Goal: Task Accomplishment & Management: Manage account settings

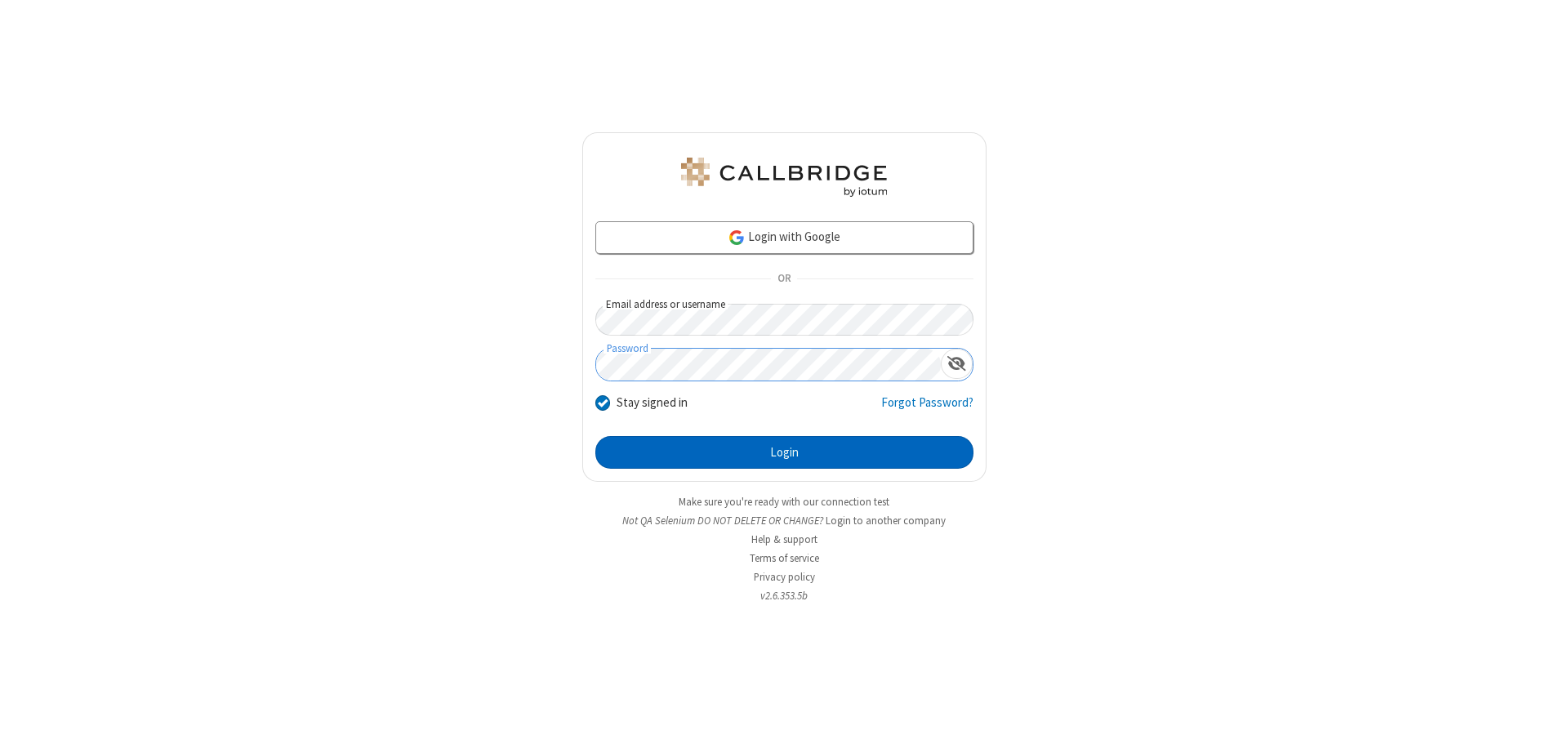
click at [784, 452] on button "Login" at bounding box center [784, 453] width 378 height 33
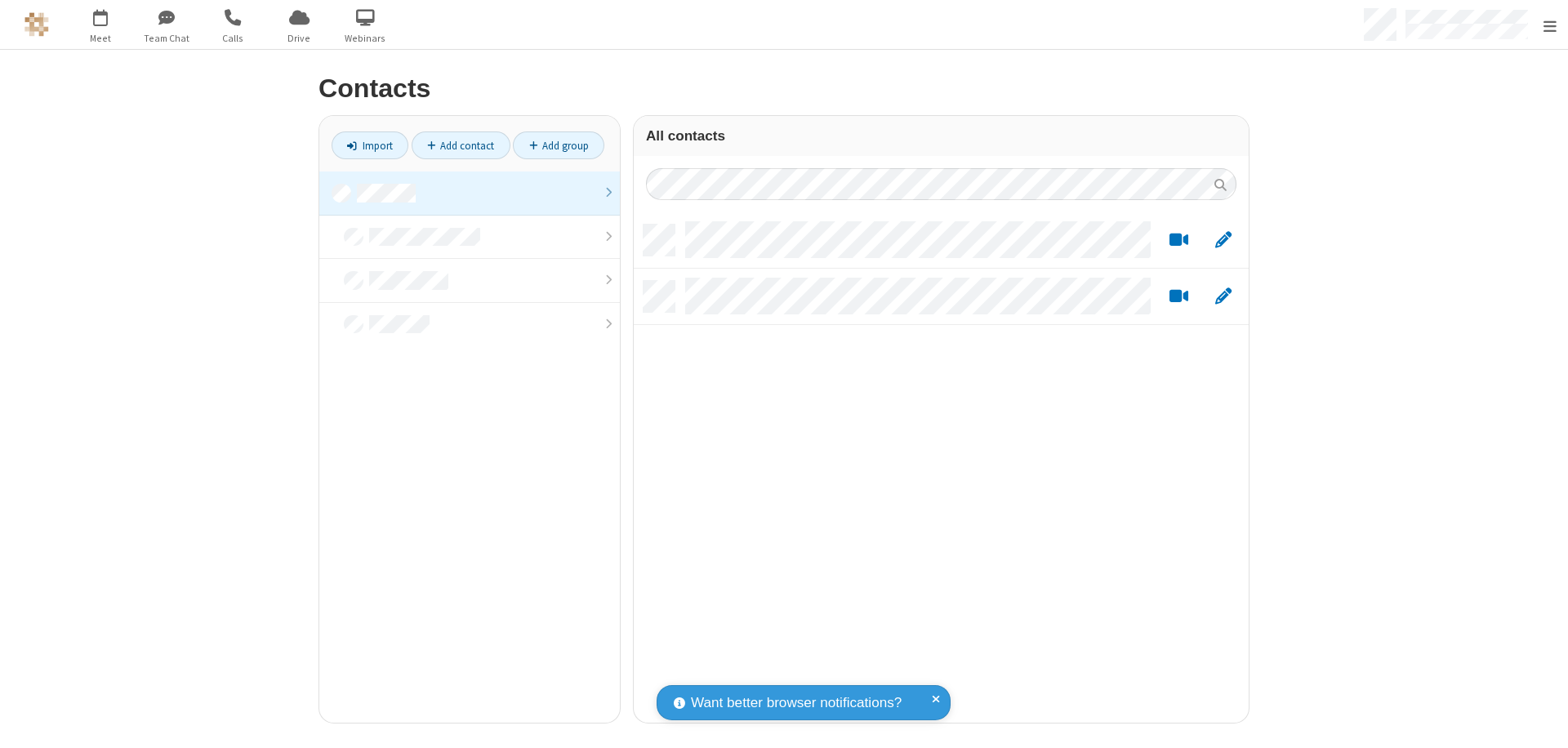
scroll to position [498, 602]
click at [463, 192] on link at bounding box center [469, 193] width 301 height 44
click at [364, 146] on link "Import" at bounding box center [370, 145] width 77 height 27
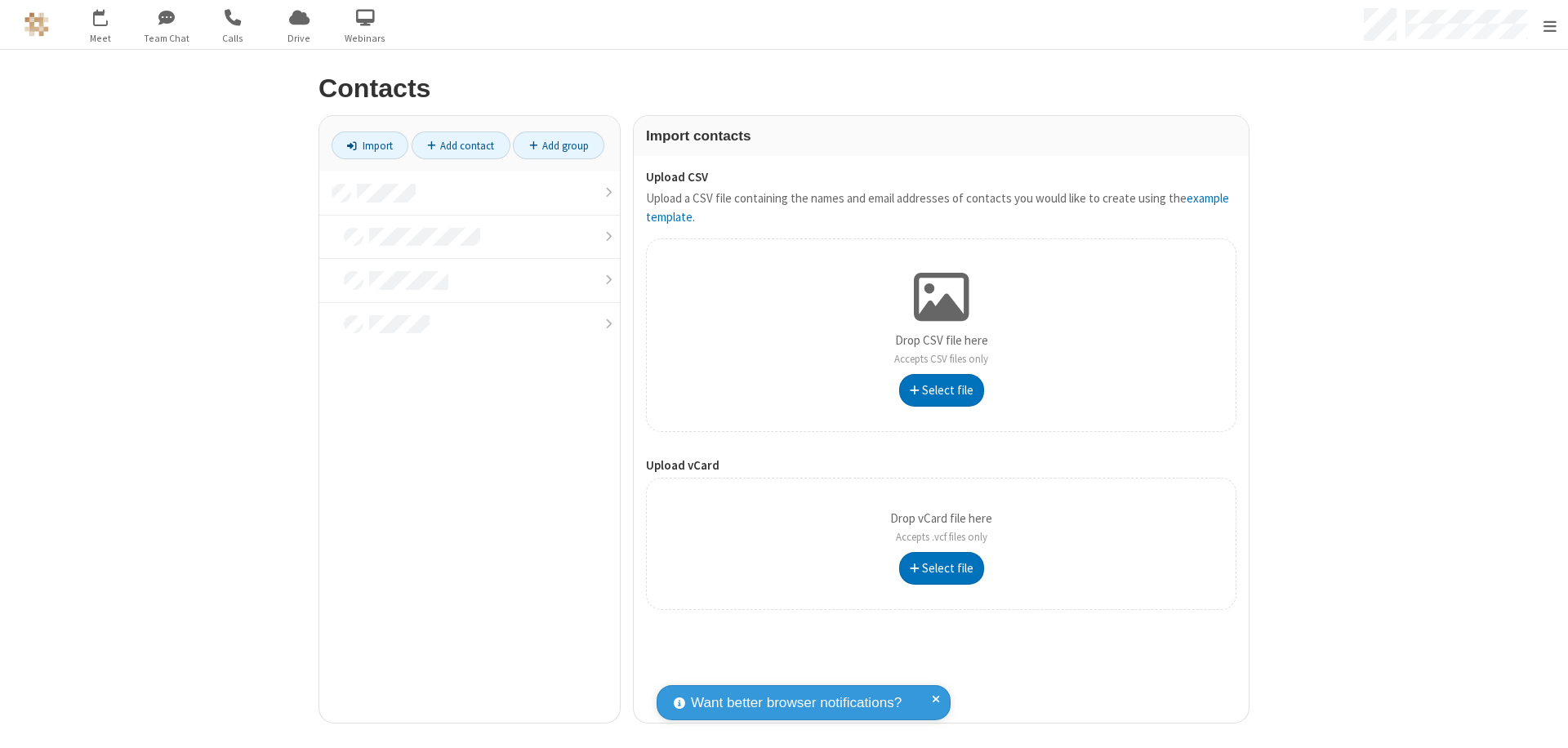
type input "C:\fakepath\excel_file.xlsx"
